Goal: Task Accomplishment & Management: Manage account settings

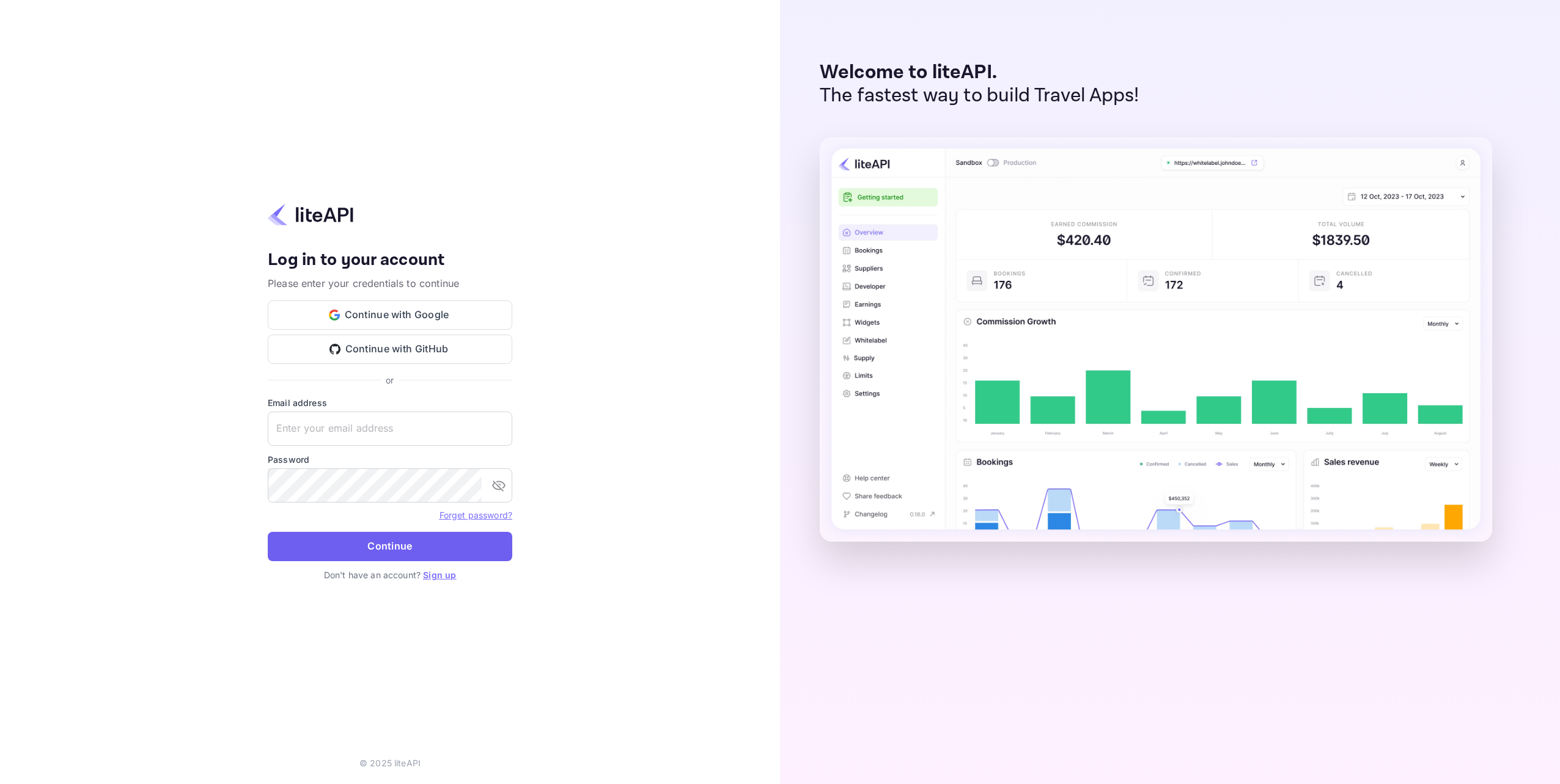
type input "kris.banerjee@greenfinder.ai"
click at [400, 539] on button "Continue" at bounding box center [390, 546] width 244 height 30
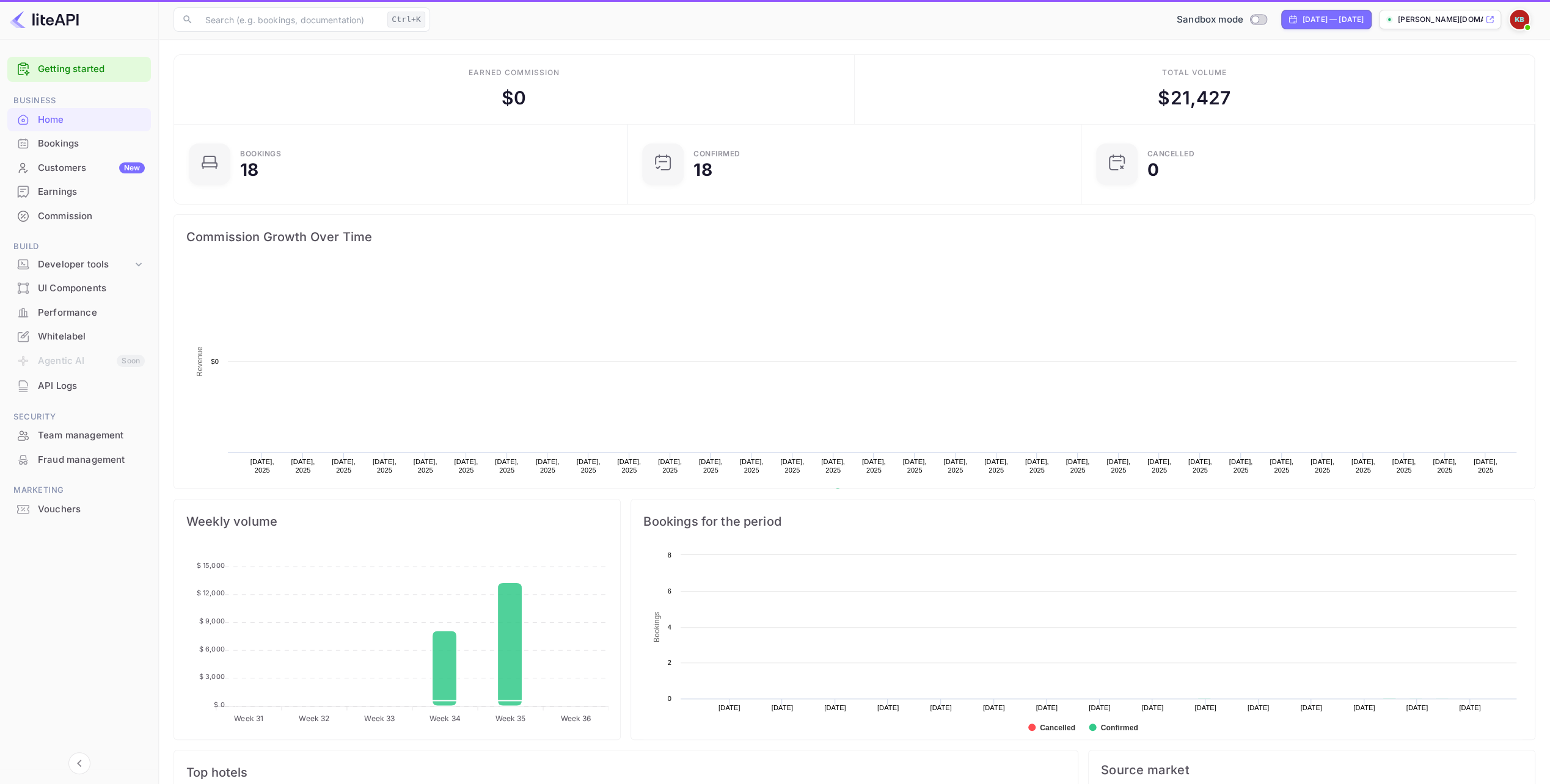
scroll to position [189, 438]
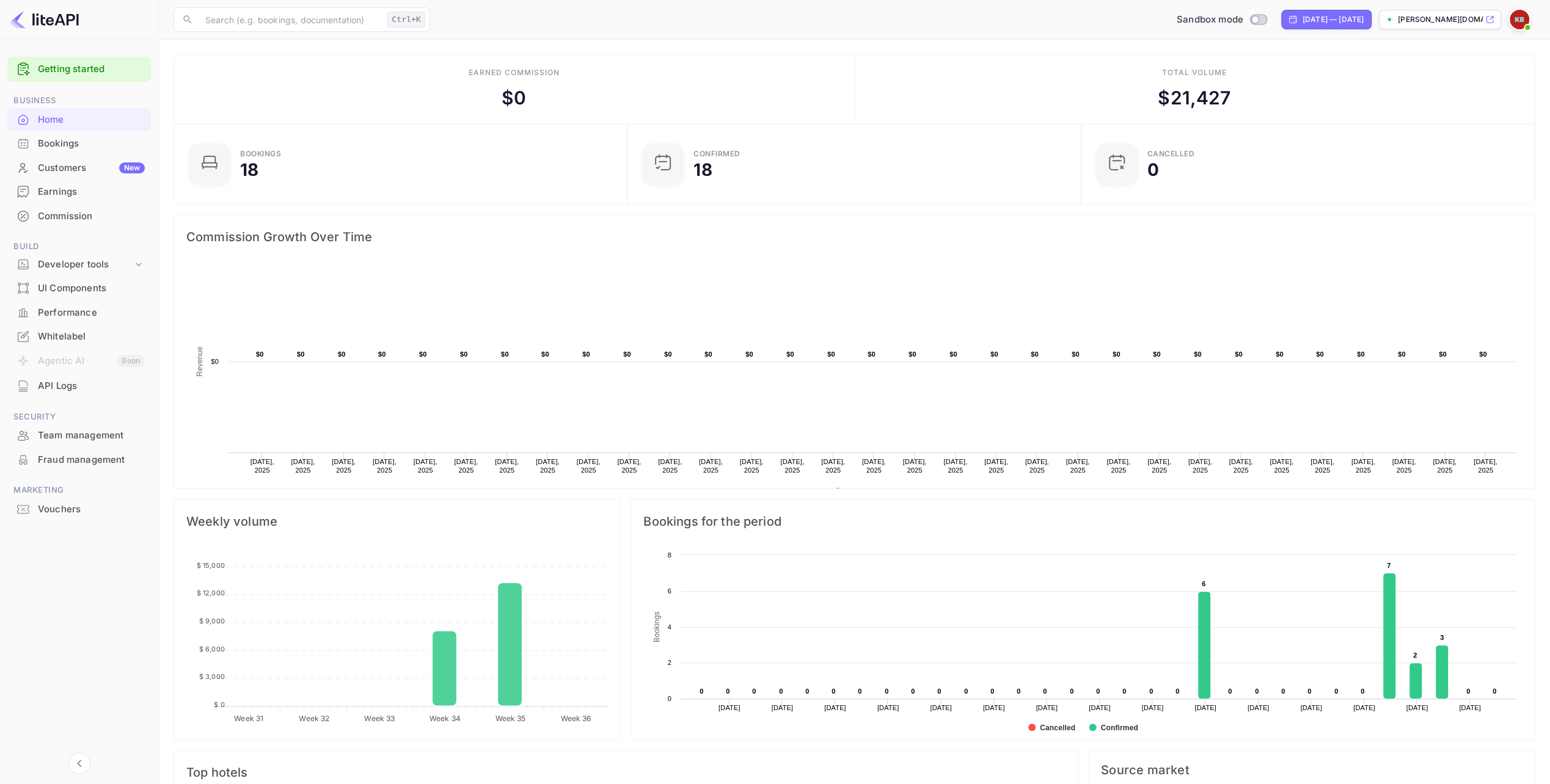
click at [68, 330] on div "Whitelabel" at bounding box center [91, 337] width 107 height 14
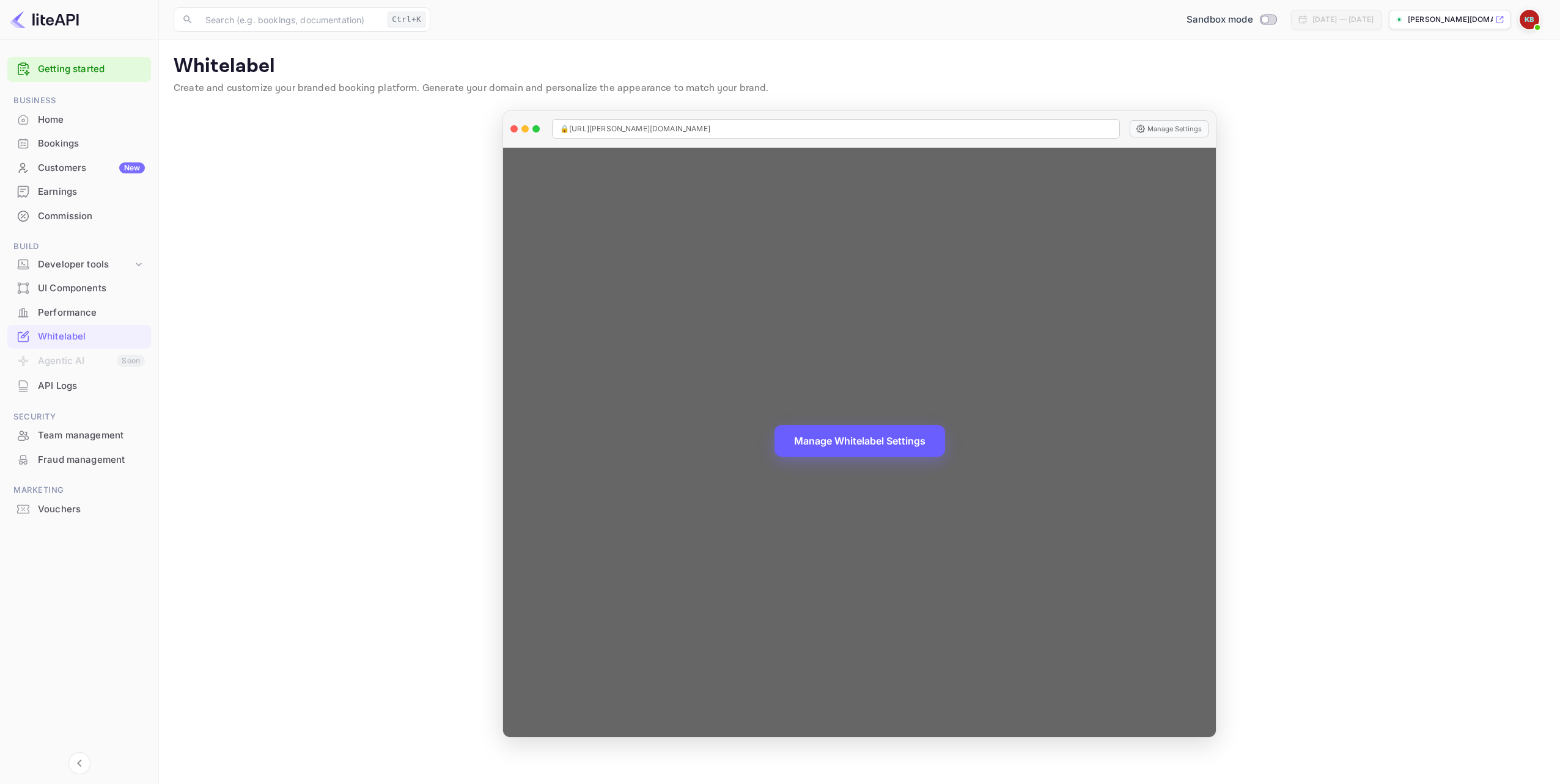
click at [842, 438] on button "Manage Whitelabel Settings" at bounding box center [860, 441] width 170 height 32
click at [846, 447] on button "Manage Whitelabel Settings" at bounding box center [860, 441] width 170 height 32
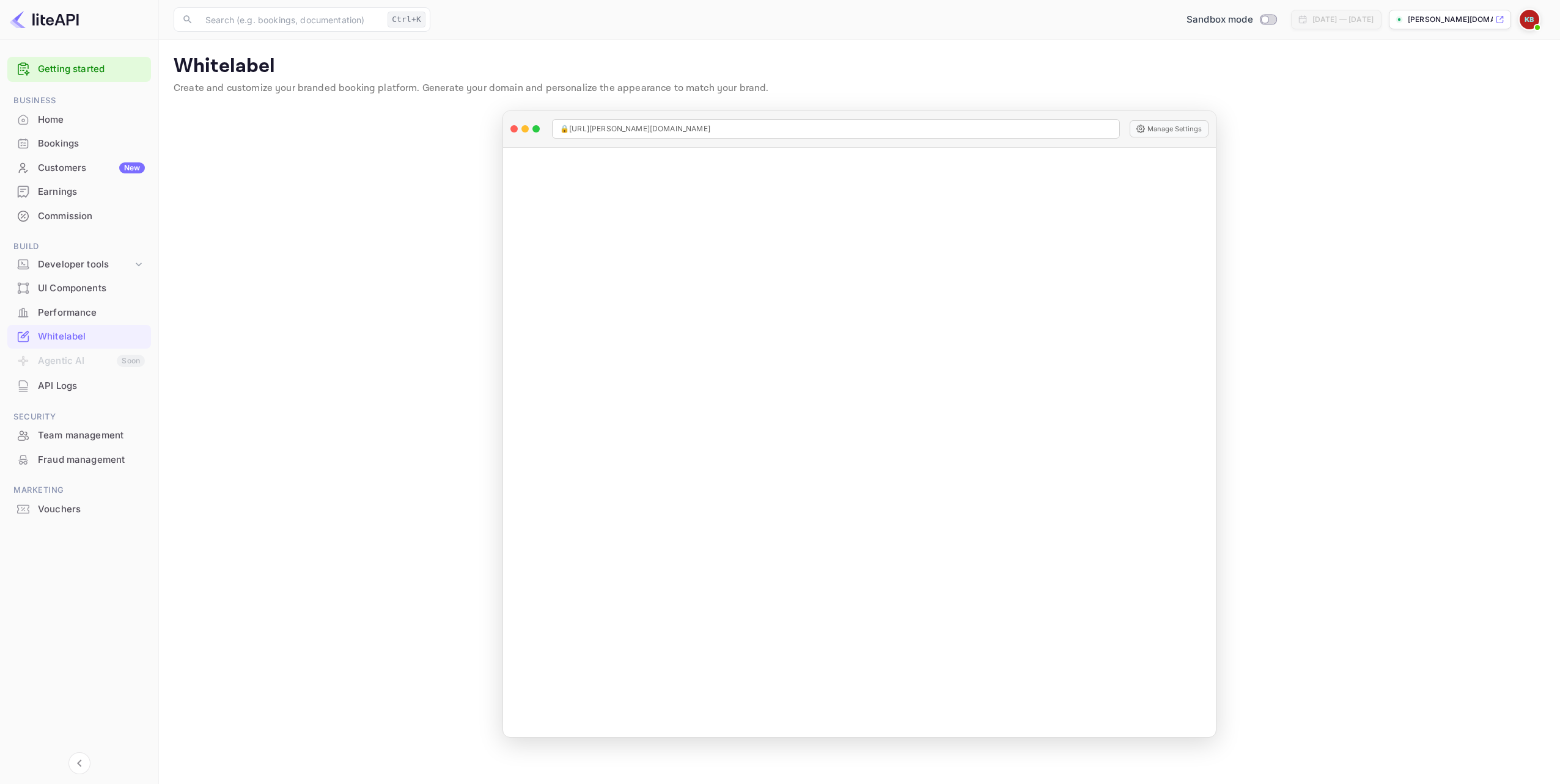
click at [1459, 22] on p "[PERSON_NAME][DOMAIN_NAME]..." at bounding box center [1450, 19] width 85 height 11
click at [1392, 279] on main "Whitelabel Create and customize your branded booking platform. Generate your do…" at bounding box center [859, 411] width 1401 height 745
